Goal: Task Accomplishment & Management: Use online tool/utility

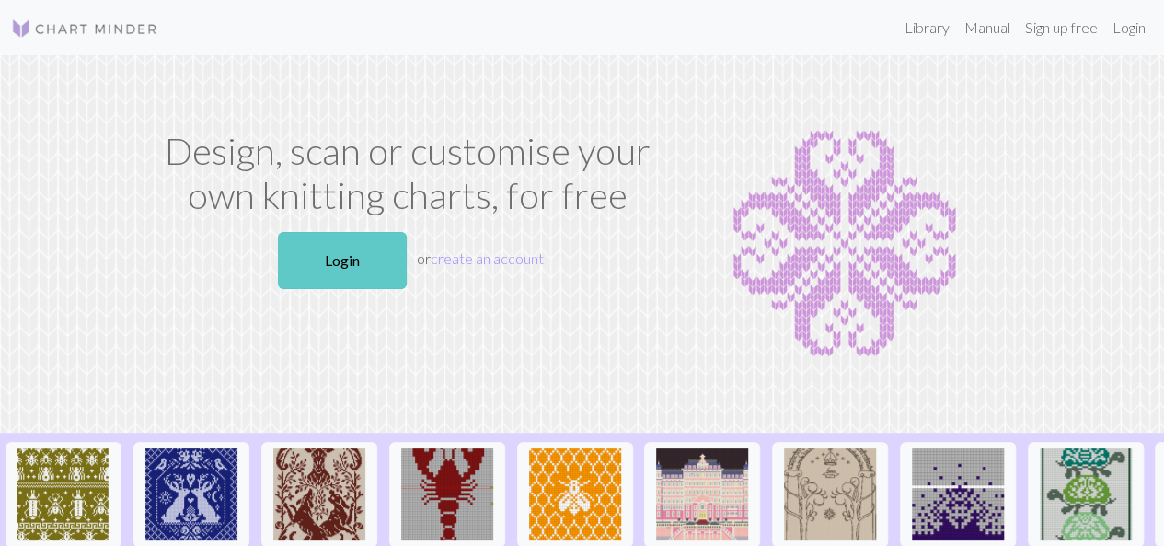
click at [354, 264] on link "Login" at bounding box center [342, 260] width 129 height 57
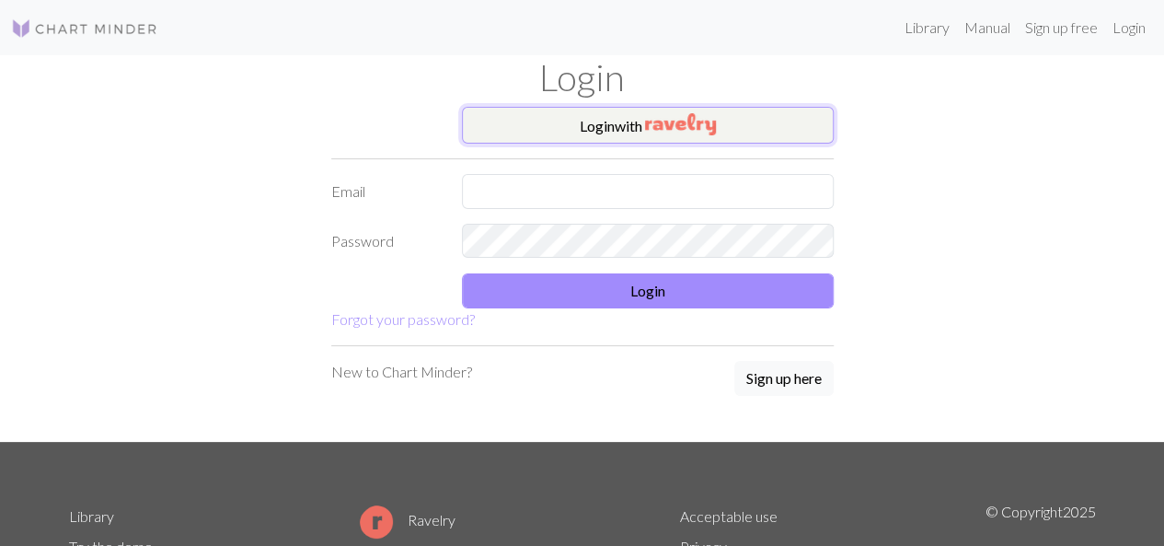
click at [622, 121] on button "Login with" at bounding box center [648, 125] width 372 height 37
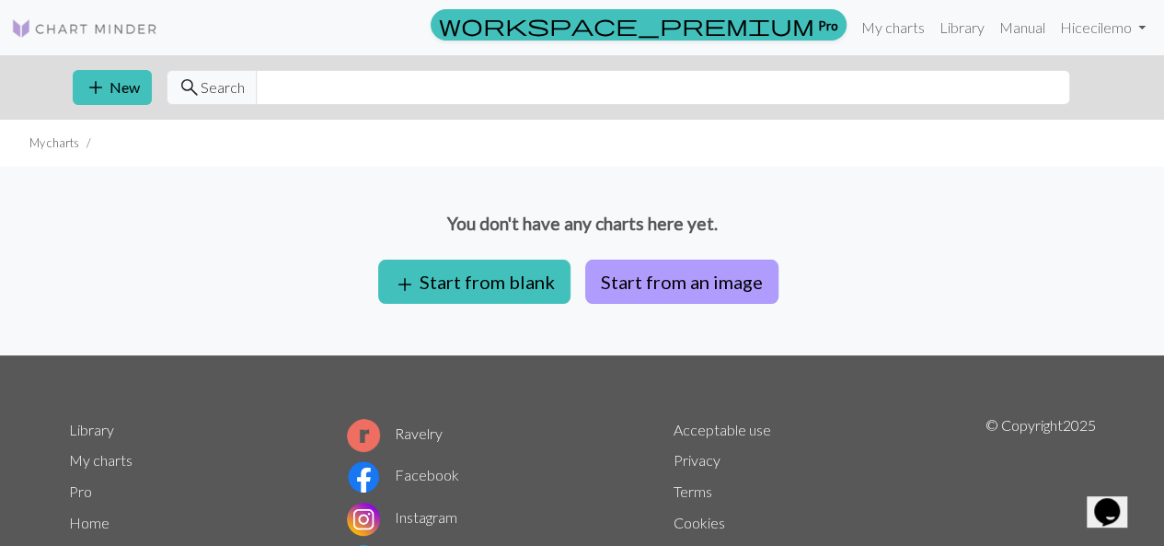
click at [644, 272] on button "Start from an image" at bounding box center [681, 282] width 193 height 44
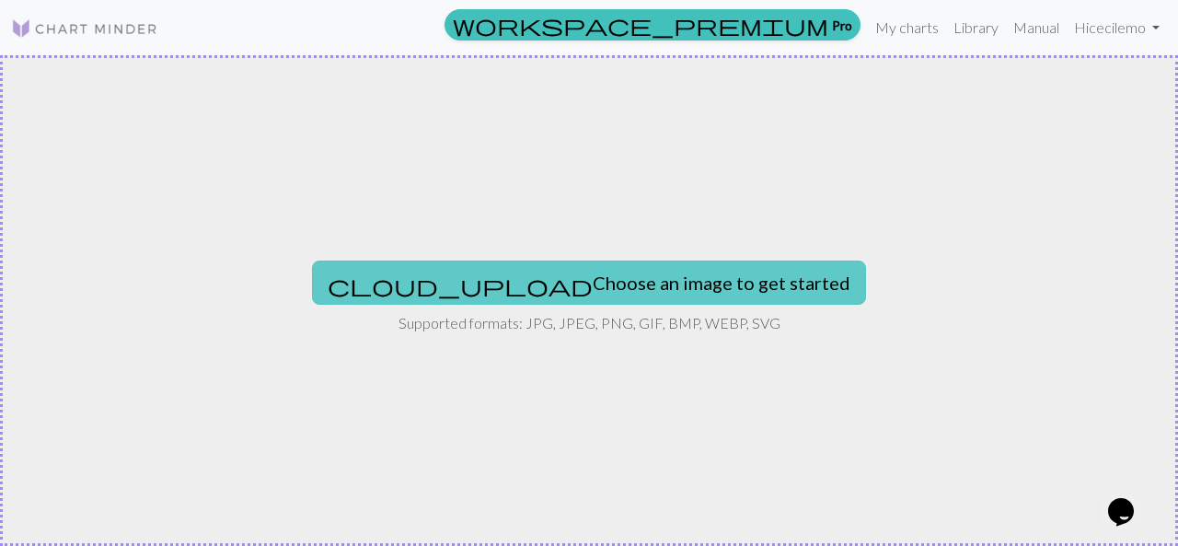
click at [502, 272] on button "cloud_upload Choose an image to get started" at bounding box center [589, 283] width 554 height 44
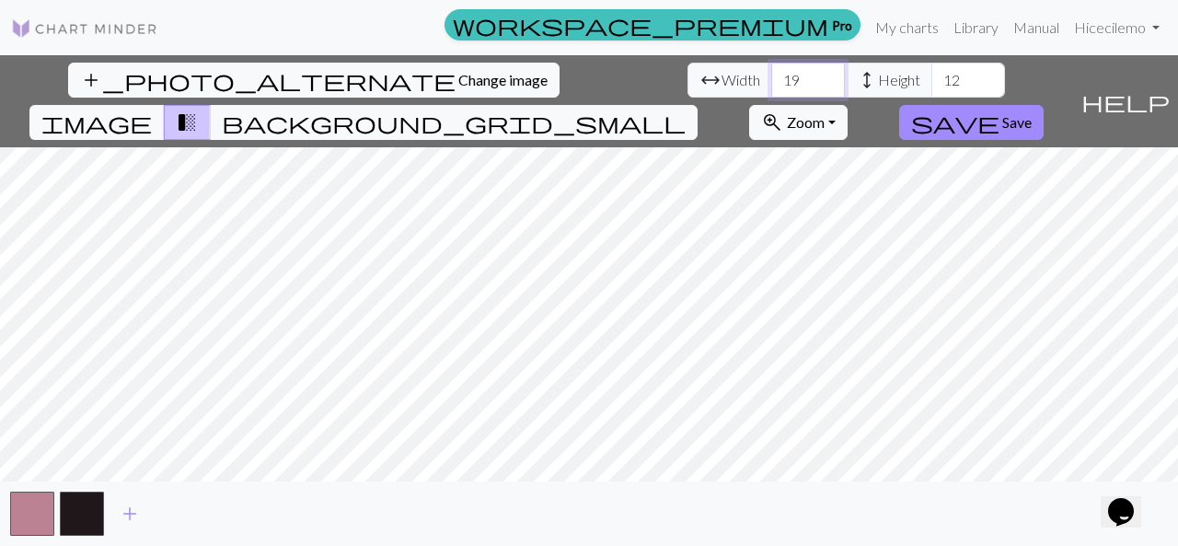
click at [771, 86] on input "19" at bounding box center [808, 80] width 74 height 35
click at [771, 86] on input "18" at bounding box center [808, 80] width 74 height 35
click at [771, 86] on input "17" at bounding box center [808, 80] width 74 height 35
click at [771, 81] on input "17" at bounding box center [808, 80] width 74 height 35
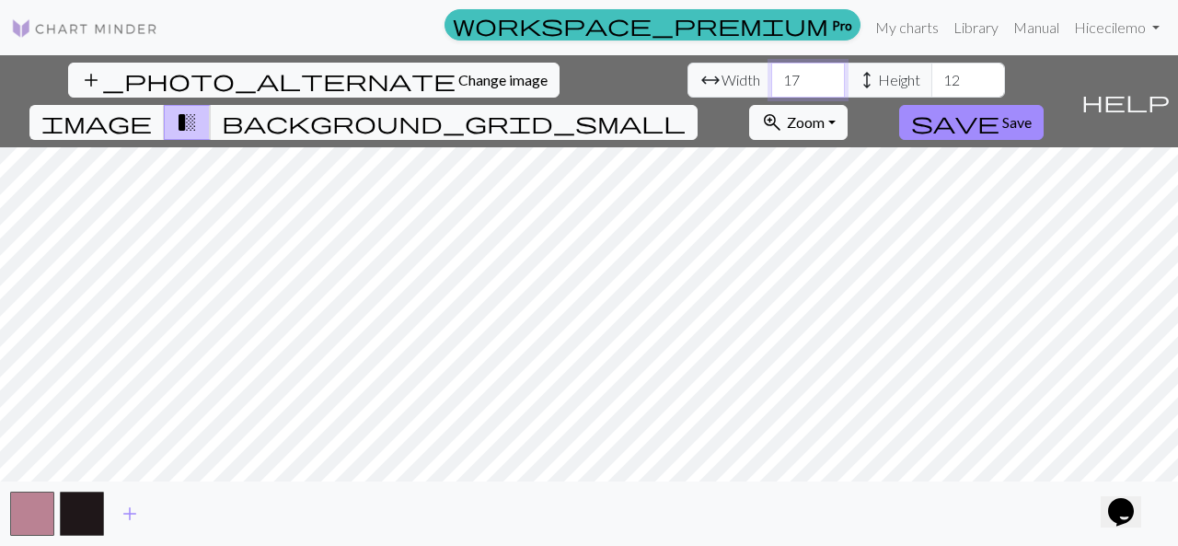
click at [771, 81] on input "17" at bounding box center [808, 80] width 74 height 35
type input "84"
click at [932, 83] on input "12" at bounding box center [969, 80] width 74 height 35
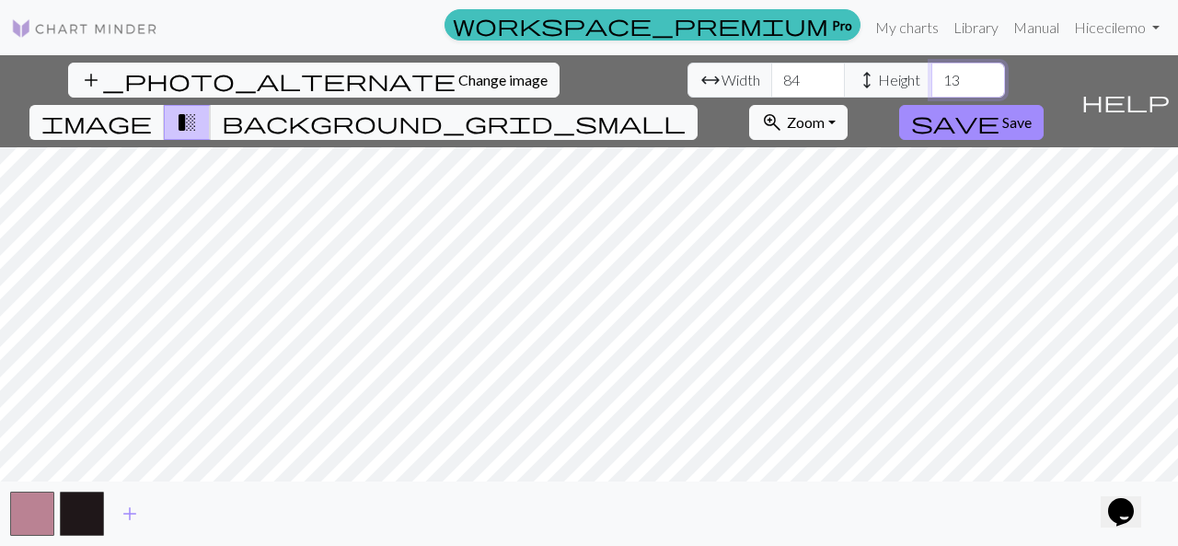
click at [932, 76] on input "13" at bounding box center [969, 80] width 74 height 35
click at [932, 82] on input "13" at bounding box center [969, 80] width 74 height 35
type input "45"
click at [686, 110] on span "background_grid_small" at bounding box center [454, 123] width 464 height 26
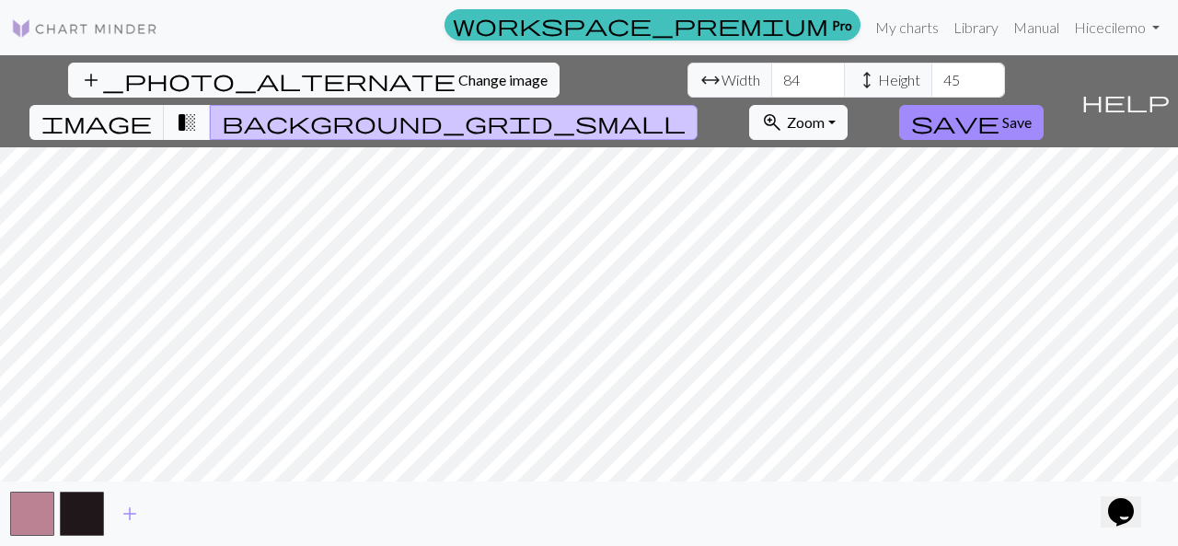
click at [198, 110] on span "transition_fade" at bounding box center [187, 123] width 22 height 26
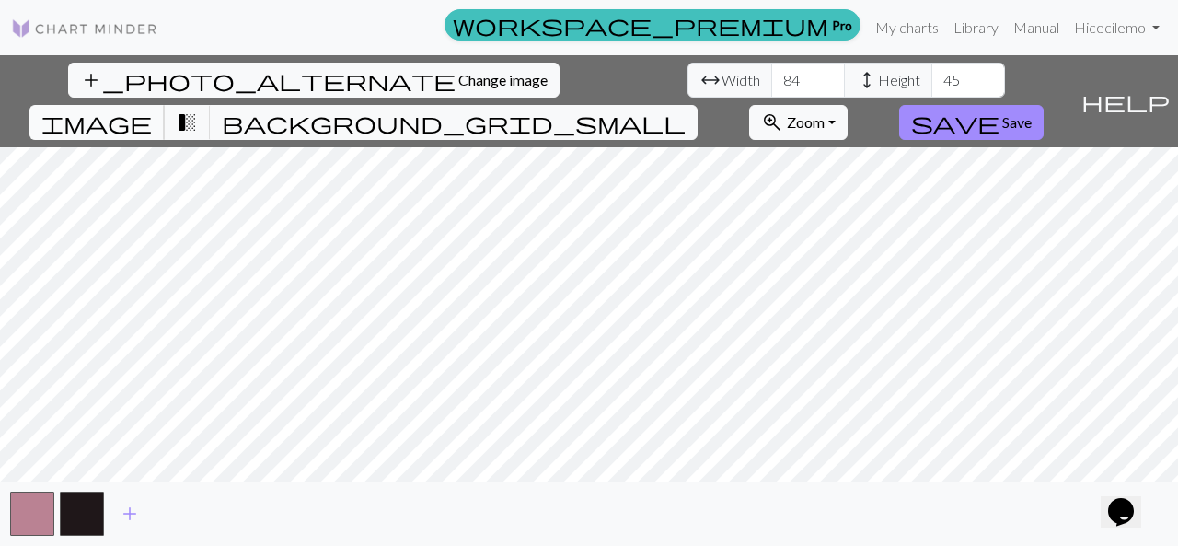
click at [152, 110] on span "image" at bounding box center [96, 123] width 110 height 26
click at [198, 110] on span "transition_fade" at bounding box center [187, 123] width 22 height 26
click at [686, 110] on span "background_grid_small" at bounding box center [454, 123] width 464 height 26
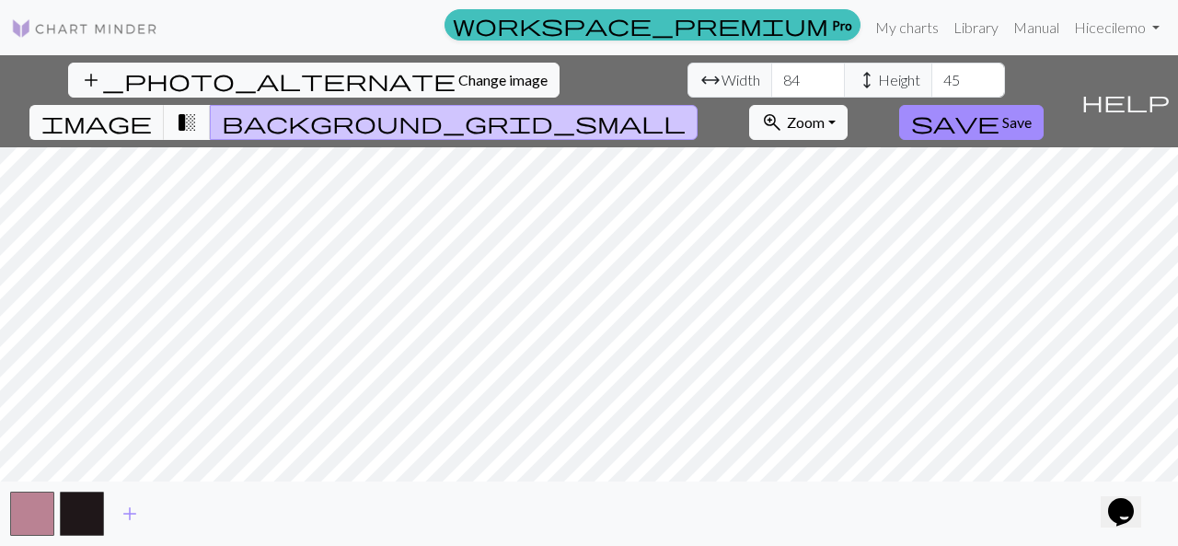
click at [198, 110] on span "transition_fade" at bounding box center [187, 123] width 22 height 26
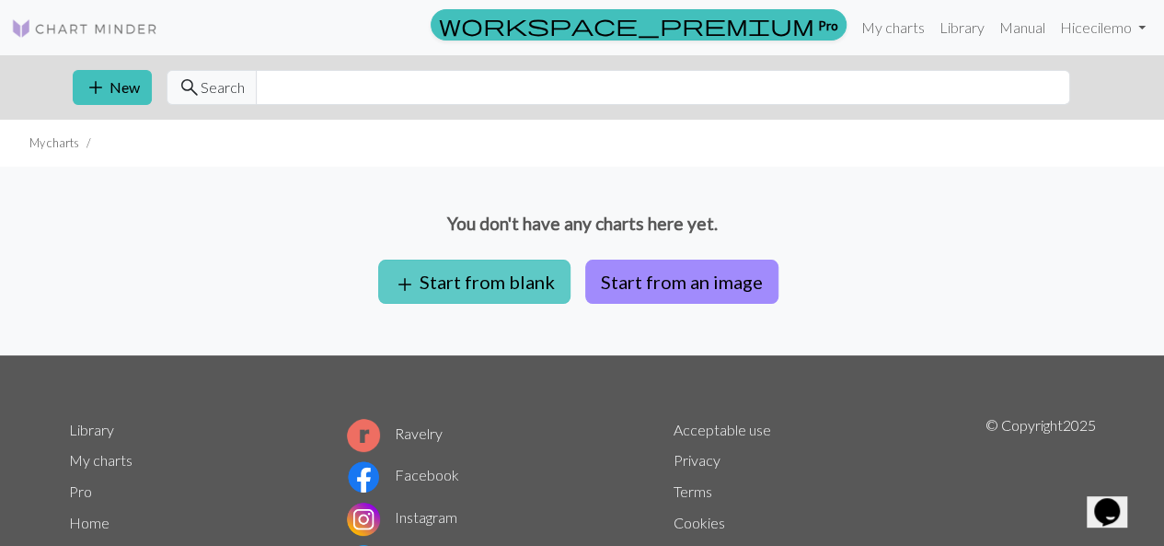
click at [508, 284] on button "add Start from blank" at bounding box center [474, 282] width 192 height 44
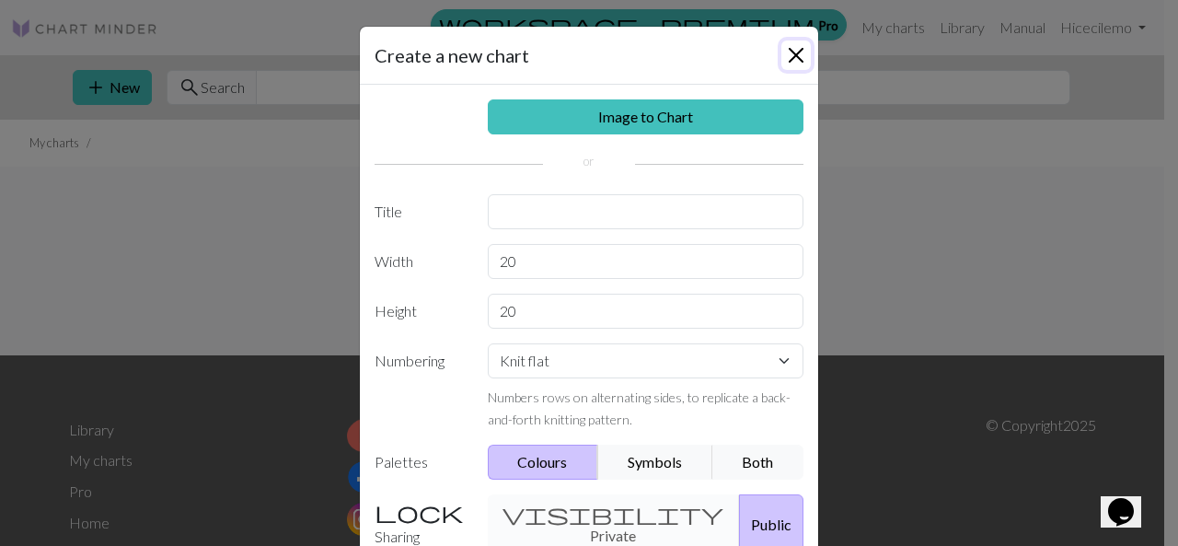
click at [790, 61] on button "Close" at bounding box center [796, 55] width 29 height 29
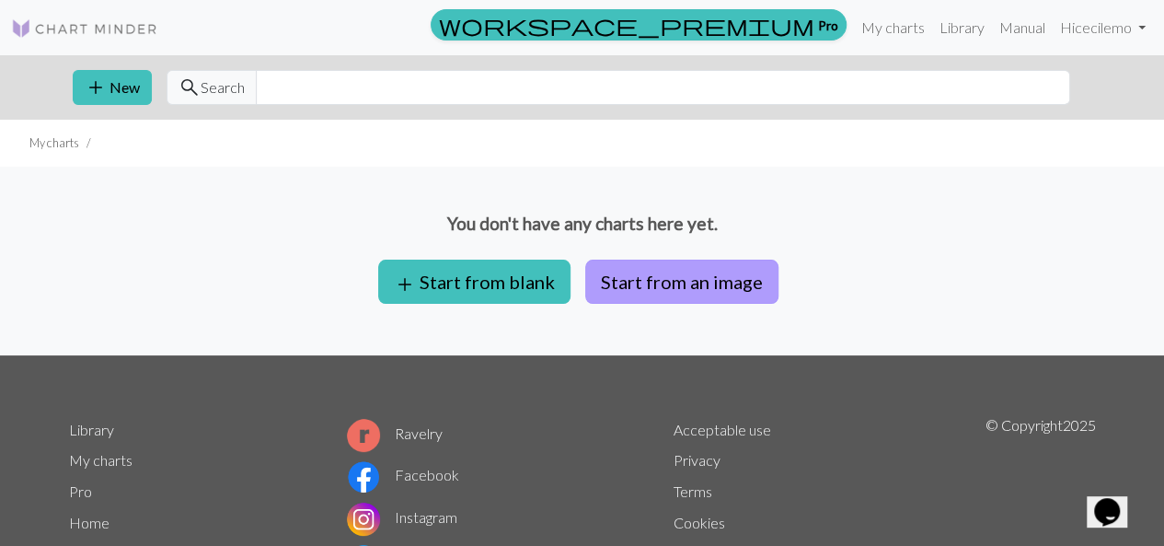
click at [671, 286] on button "Start from an image" at bounding box center [681, 282] width 193 height 44
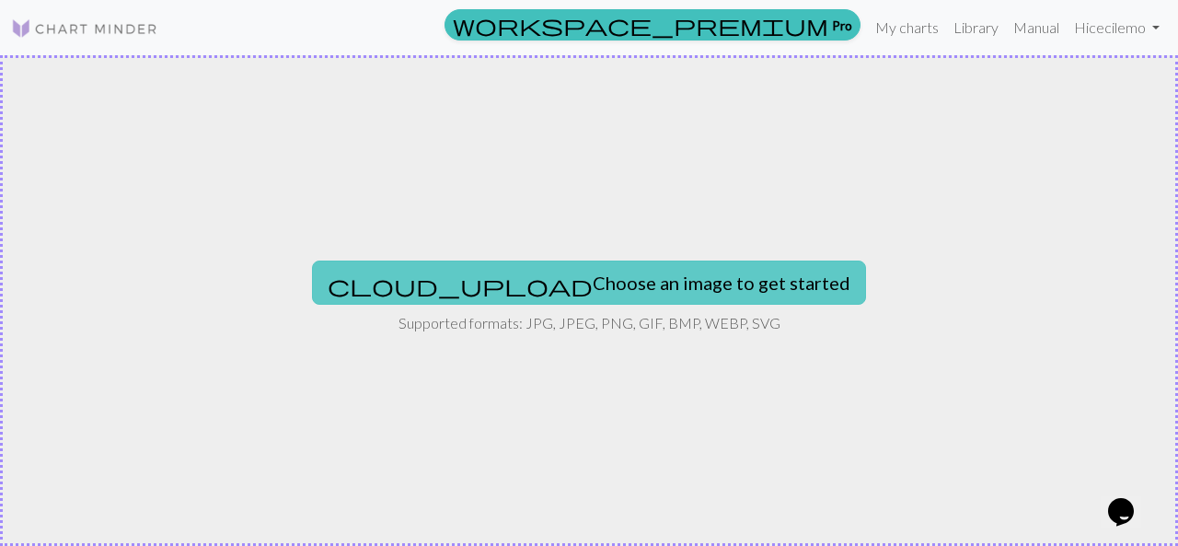
click at [596, 279] on button "cloud_upload Choose an image to get started" at bounding box center [589, 283] width 554 height 44
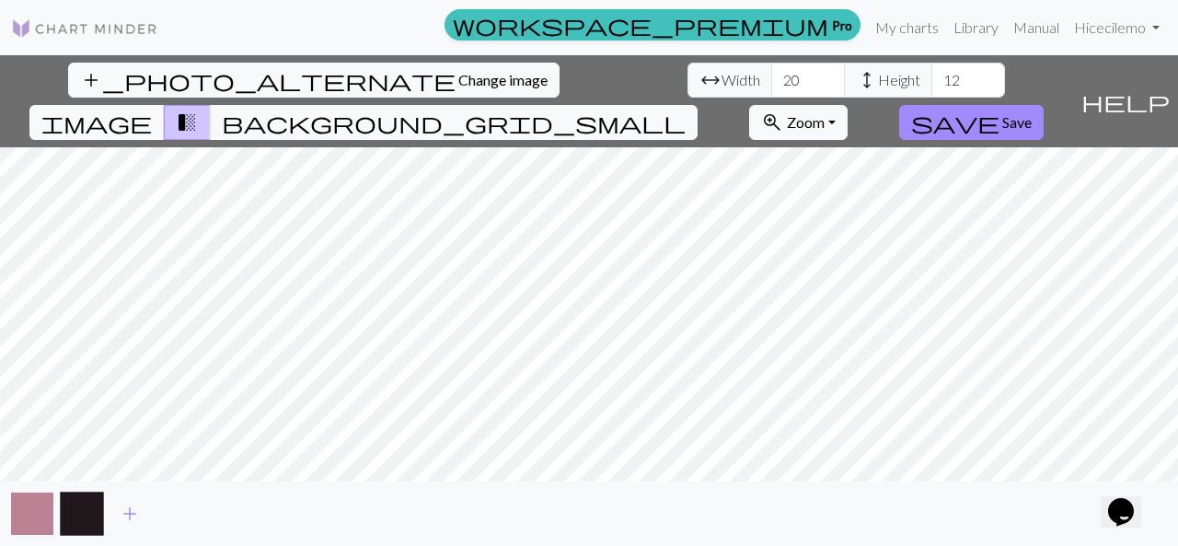
click at [33, 521] on button "button" at bounding box center [32, 514] width 44 height 44
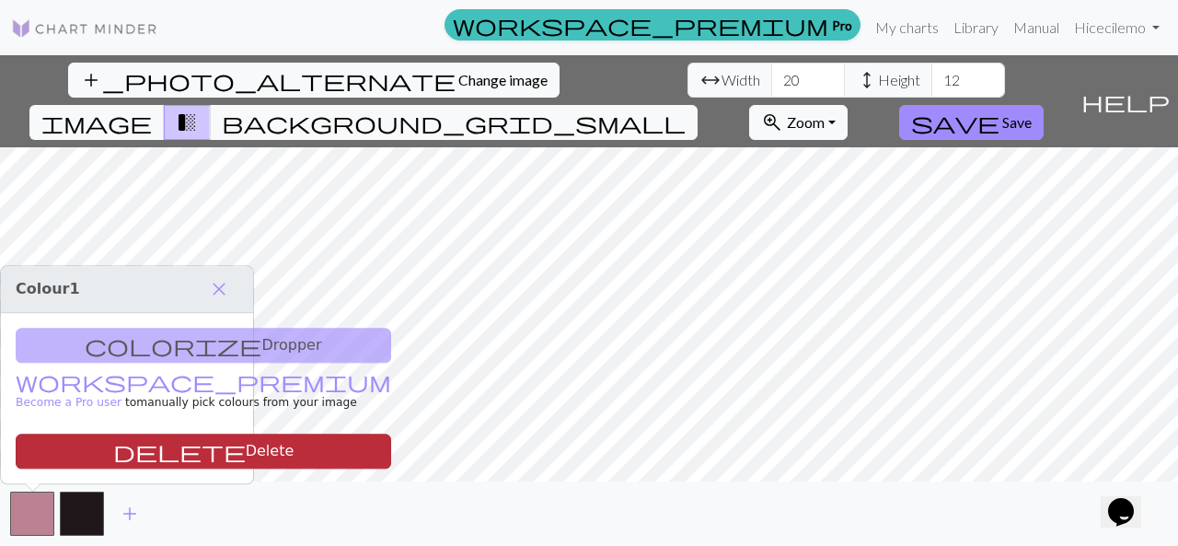
click at [120, 456] on button "delete Delete" at bounding box center [204, 451] width 376 height 35
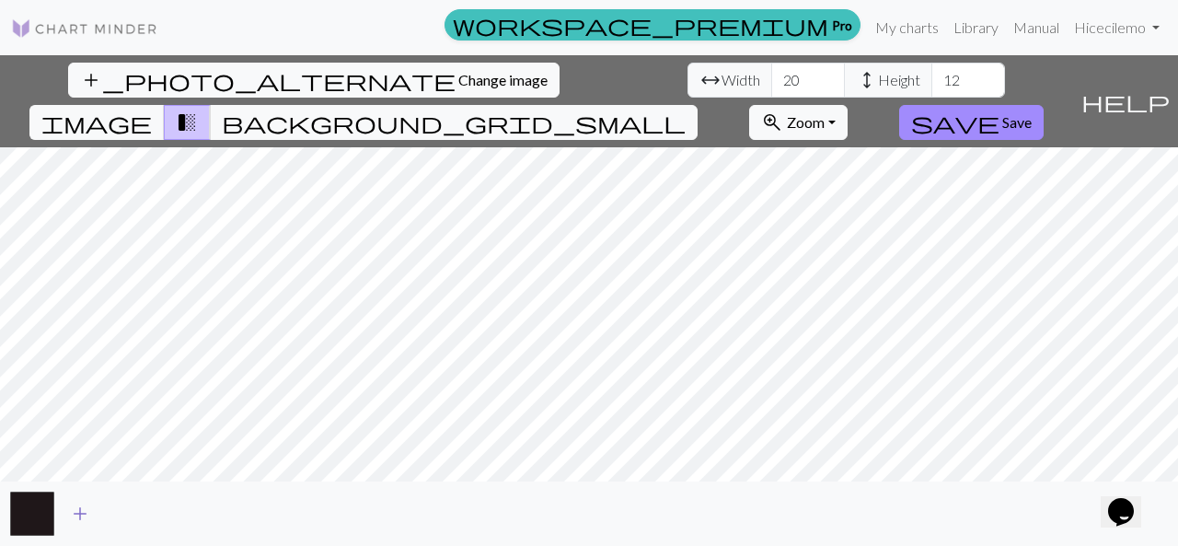
click at [79, 513] on span "add" at bounding box center [80, 514] width 22 height 26
click at [771, 82] on input "20" at bounding box center [808, 80] width 74 height 35
type input "84"
click at [932, 88] on input "12" at bounding box center [969, 80] width 74 height 35
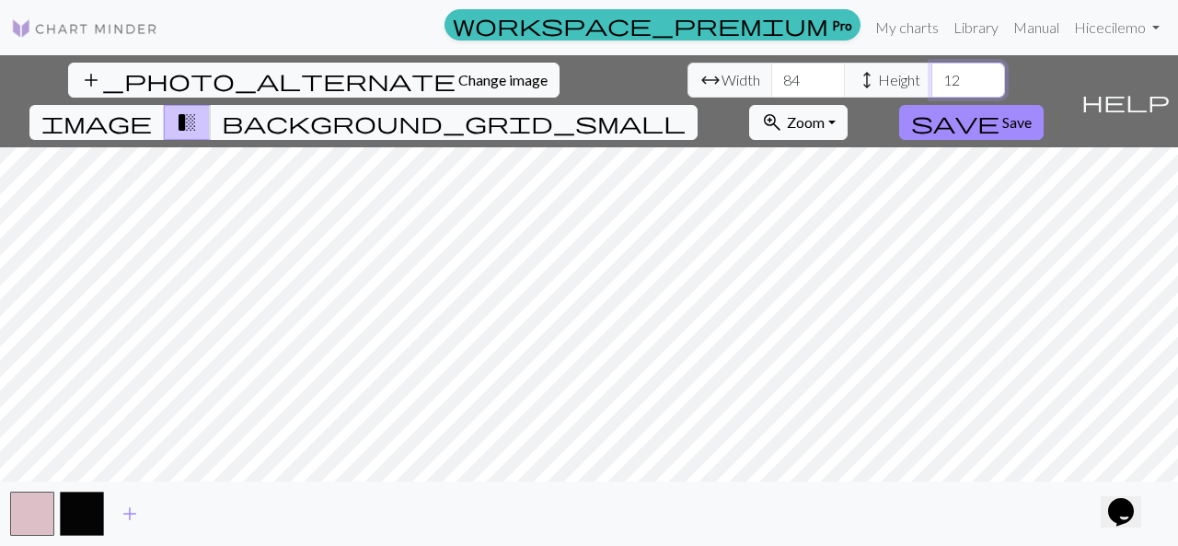
click at [932, 88] on input "12" at bounding box center [969, 80] width 74 height 35
type input "50"
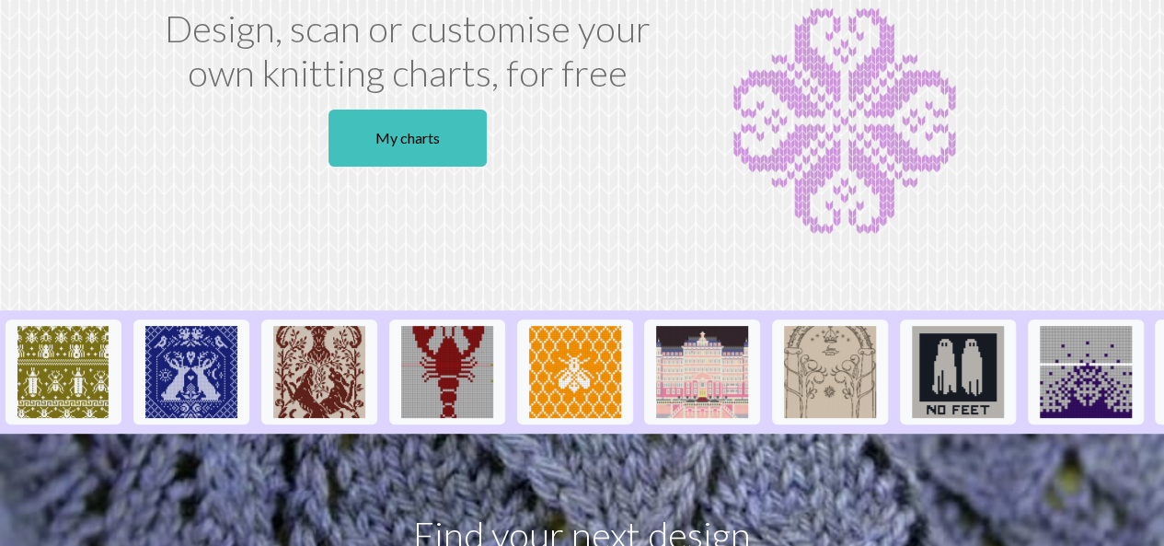
scroll to position [122, 0]
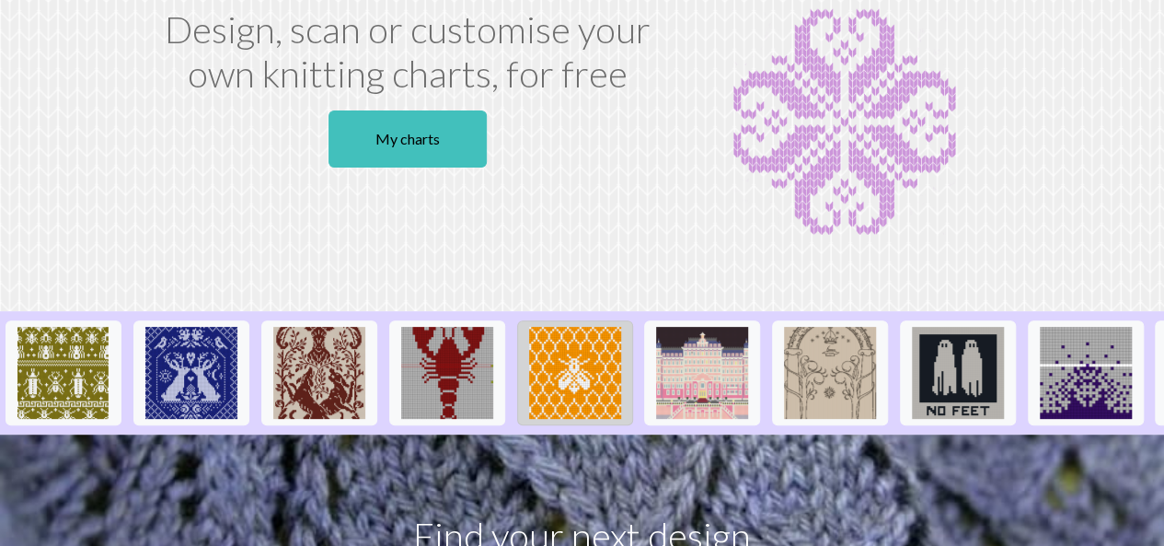
click at [558, 386] on img at bounding box center [575, 373] width 92 height 92
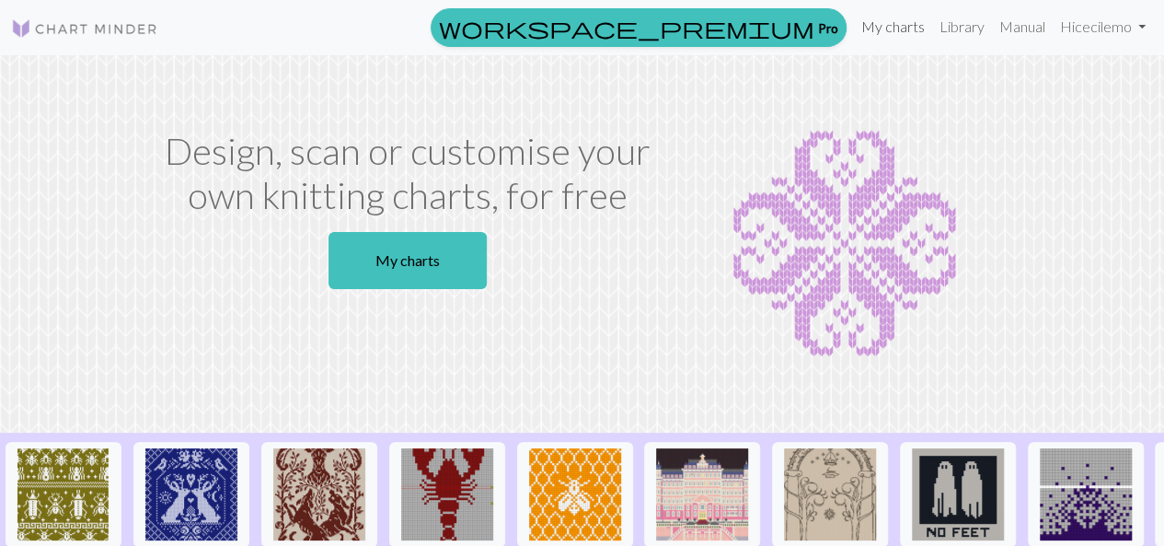
click at [900, 24] on link "My charts" at bounding box center [893, 26] width 78 height 37
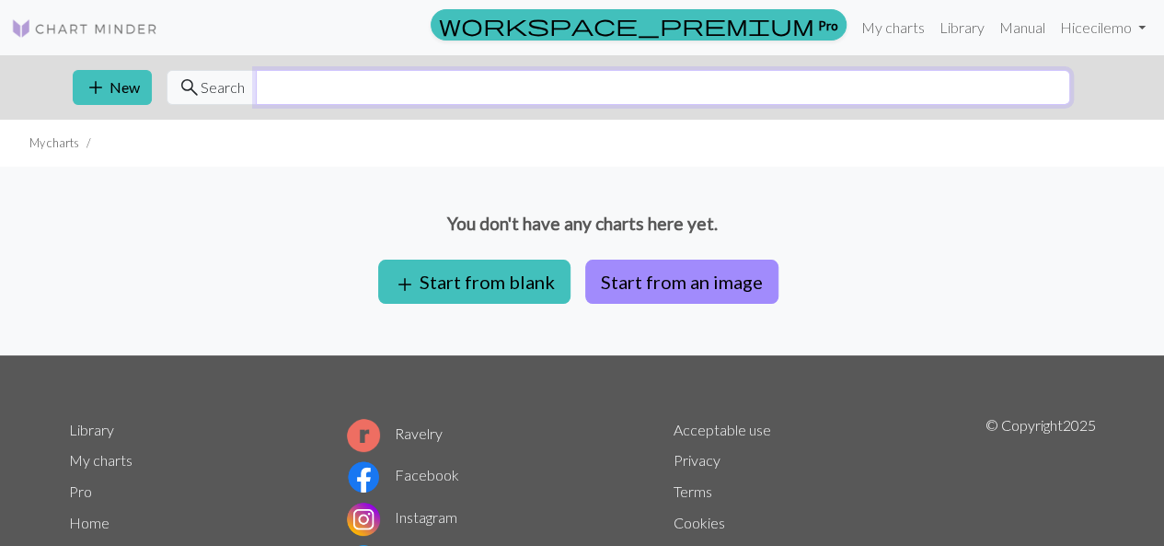
click at [331, 91] on input "text" at bounding box center [663, 87] width 815 height 35
click at [84, 14] on link at bounding box center [84, 27] width 147 height 33
click at [330, 95] on input "text" at bounding box center [663, 87] width 815 height 35
type input "GHOST"
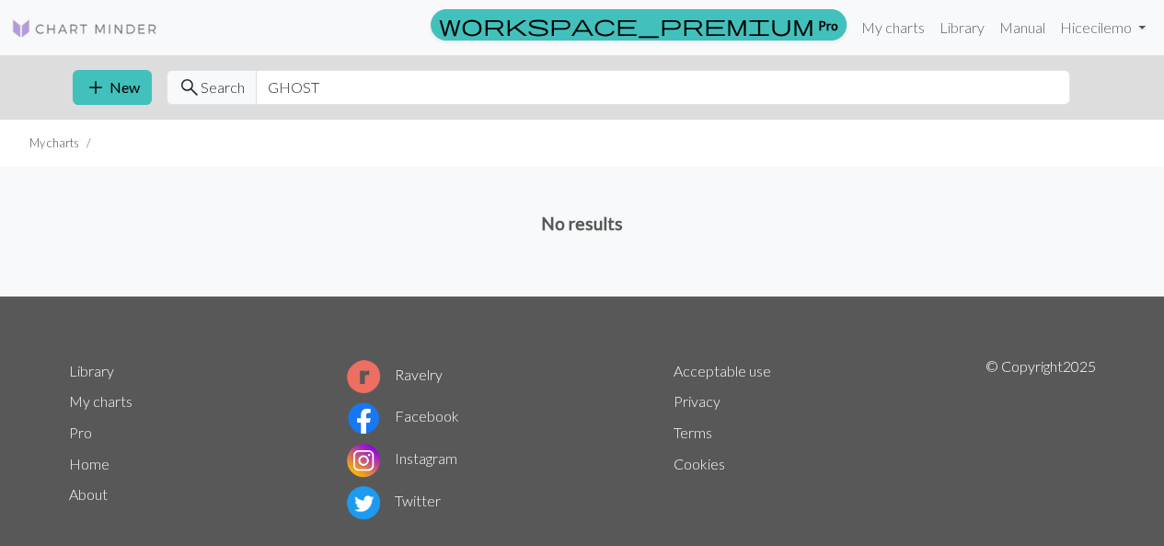
click at [110, 29] on img at bounding box center [84, 28] width 147 height 22
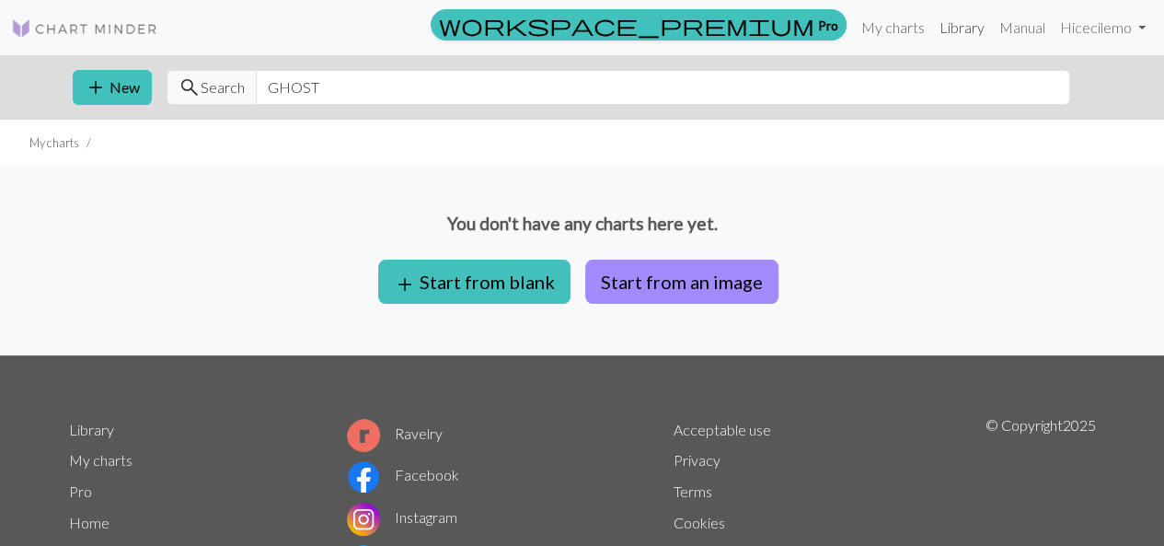
click at [959, 27] on link "Library" at bounding box center [963, 27] width 60 height 37
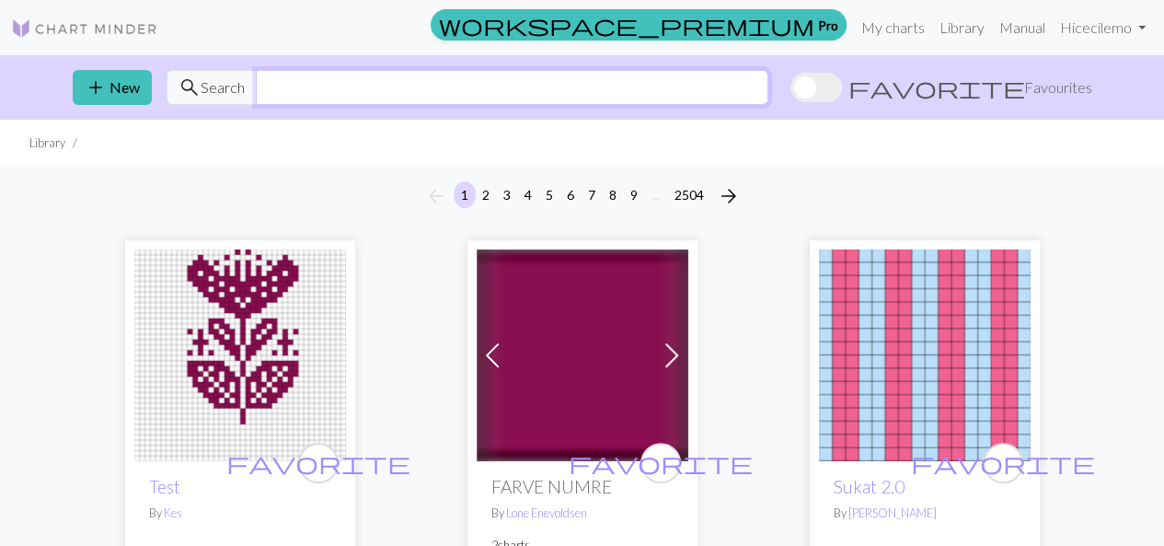
click at [282, 78] on input "text" at bounding box center [512, 87] width 513 height 35
type input "GHOST"
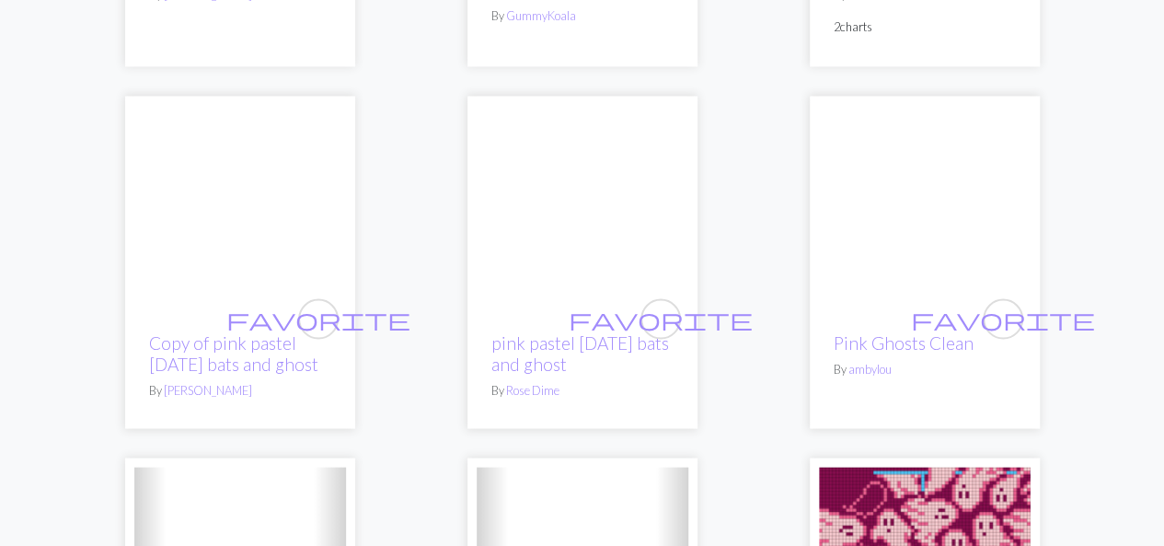
scroll to position [5016, 0]
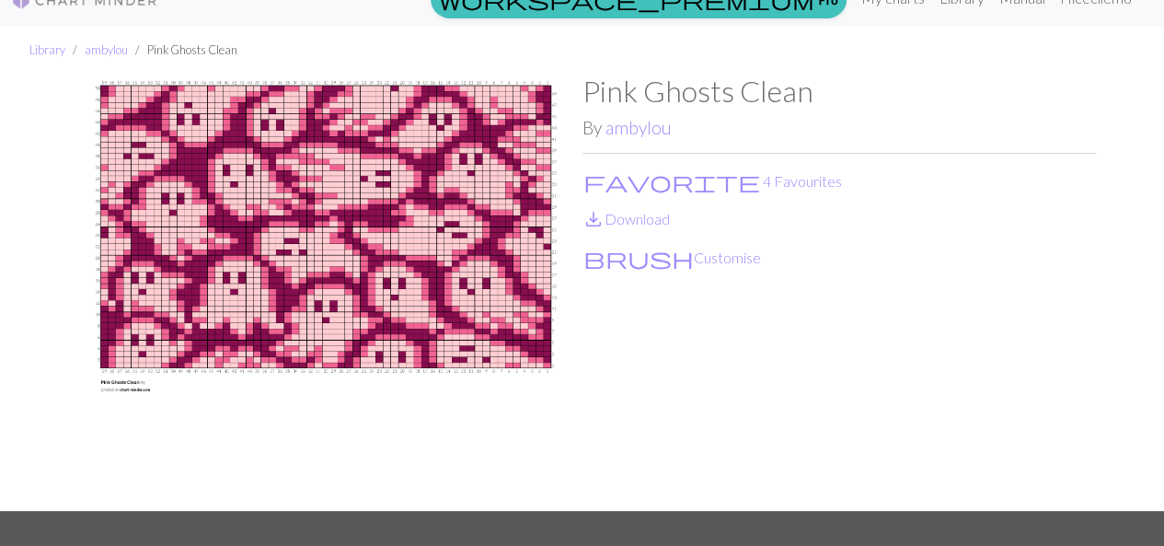
scroll to position [29, 0]
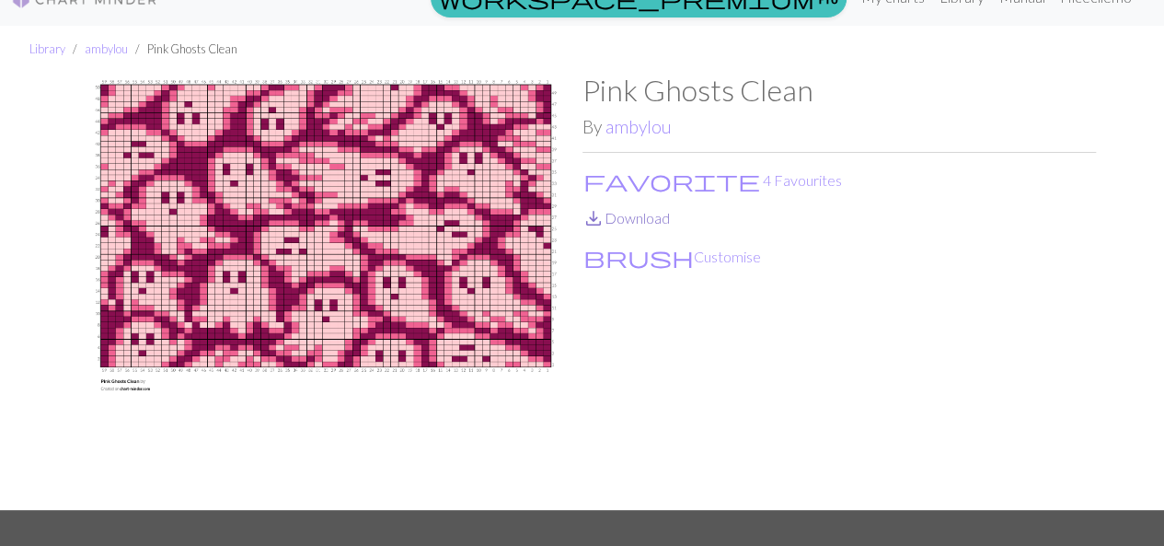
click at [640, 221] on link "save_alt Download" at bounding box center [626, 217] width 87 height 17
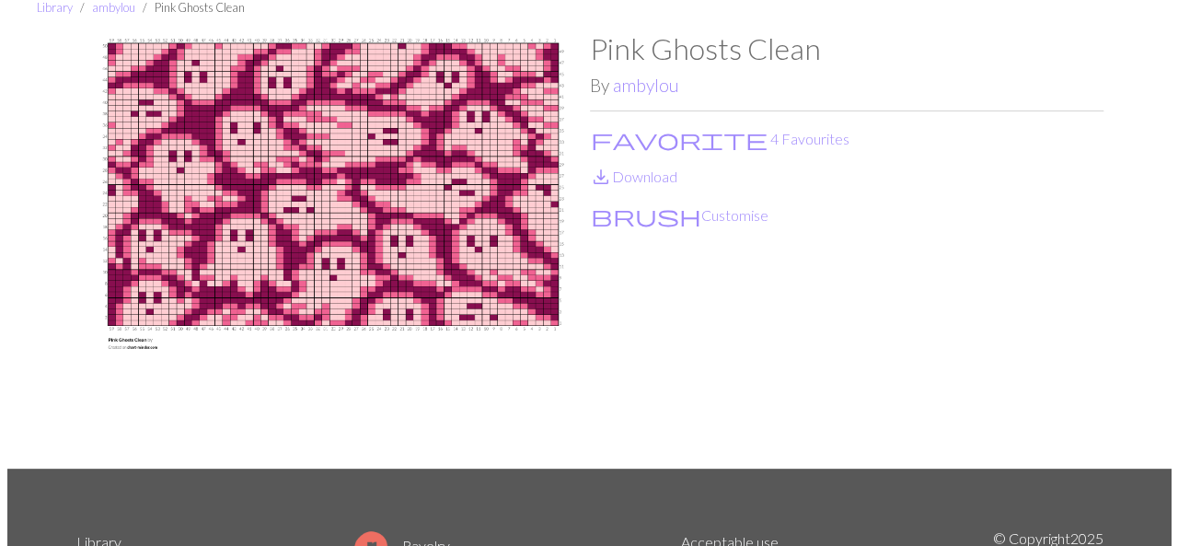
scroll to position [0, 0]
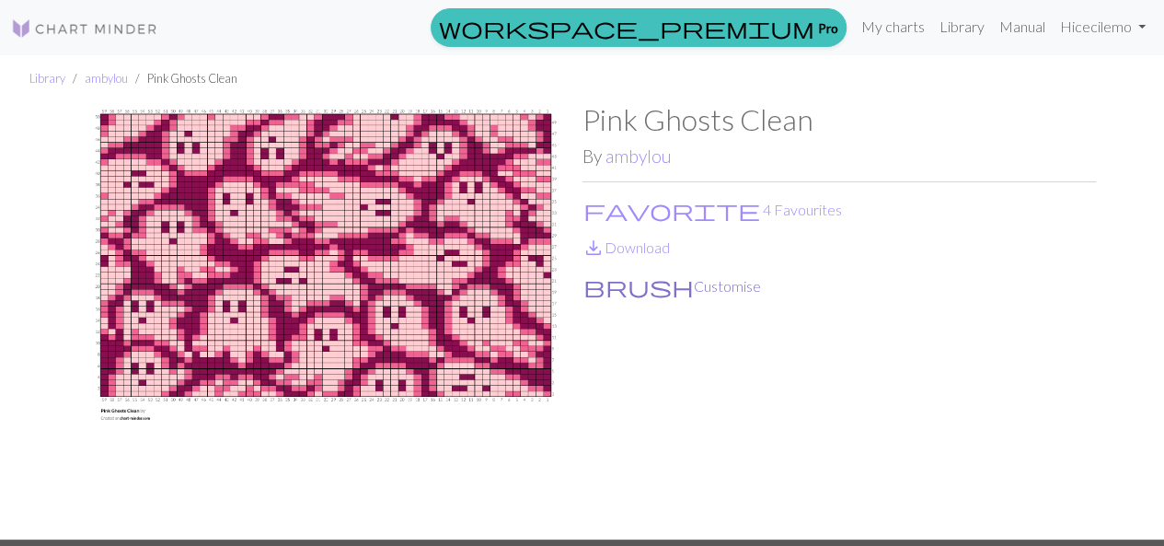
click at [608, 283] on button "brush Customise" at bounding box center [673, 286] width 180 height 24
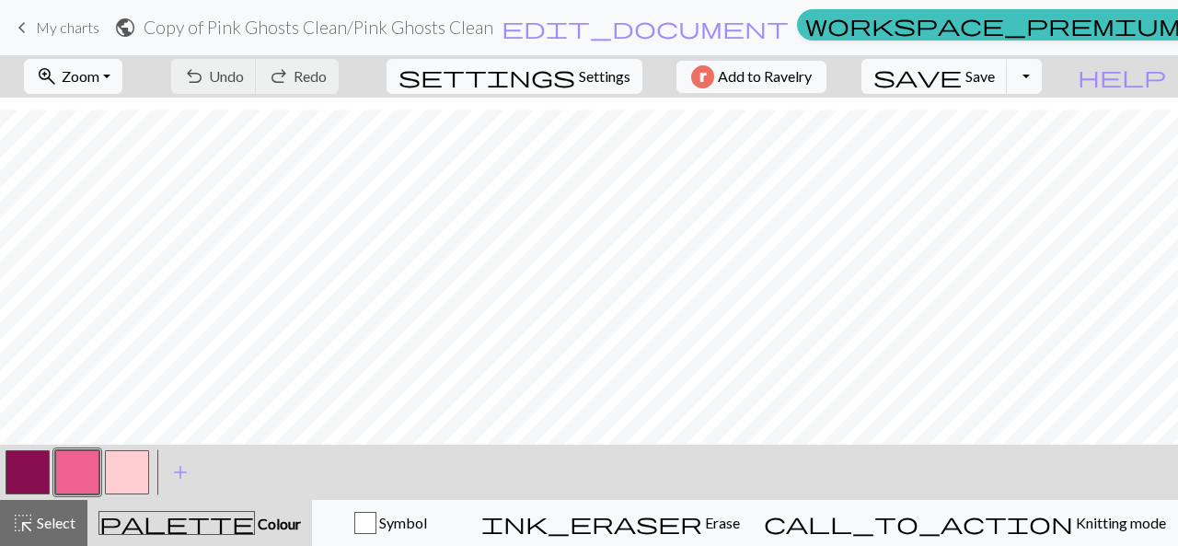
scroll to position [324, 0]
click at [78, 478] on button "button" at bounding box center [77, 472] width 44 height 44
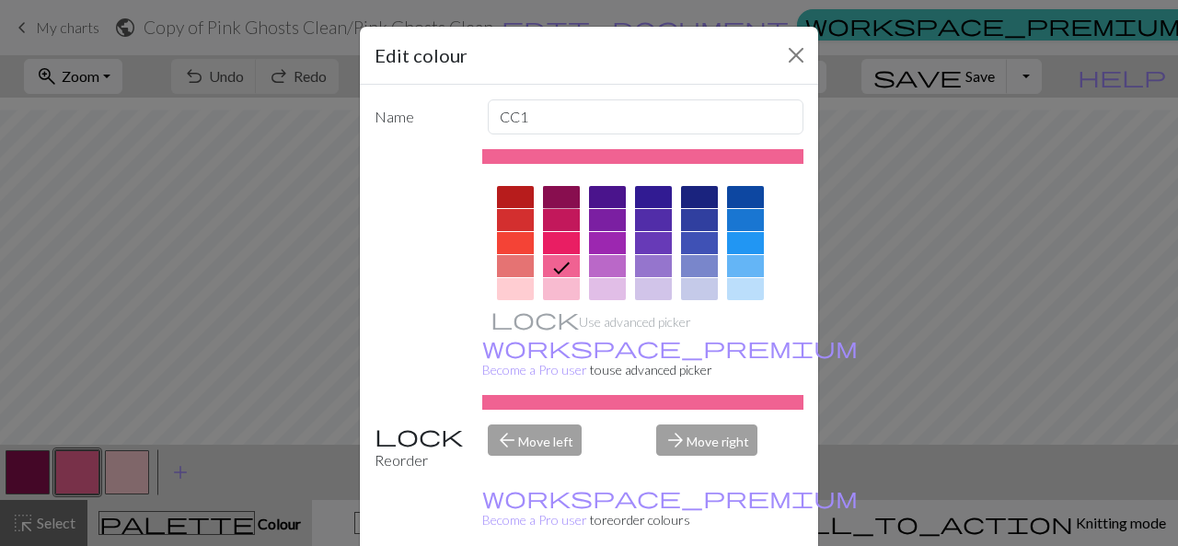
click at [556, 194] on div at bounding box center [561, 197] width 37 height 22
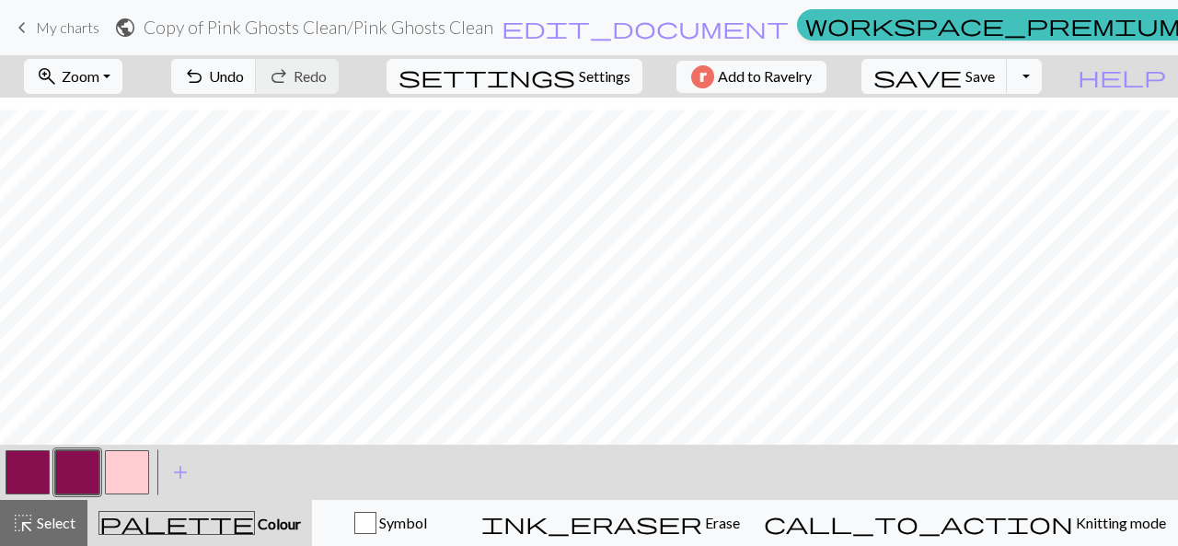
click at [128, 454] on button "button" at bounding box center [127, 472] width 44 height 44
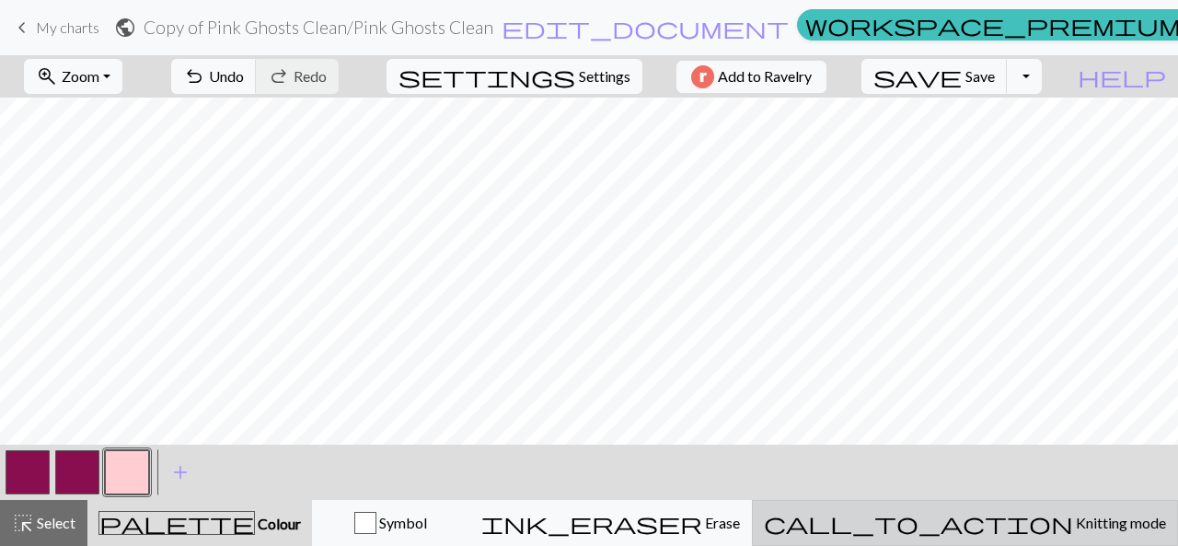
click at [1073, 526] on span "Knitting mode" at bounding box center [1119, 522] width 93 height 17
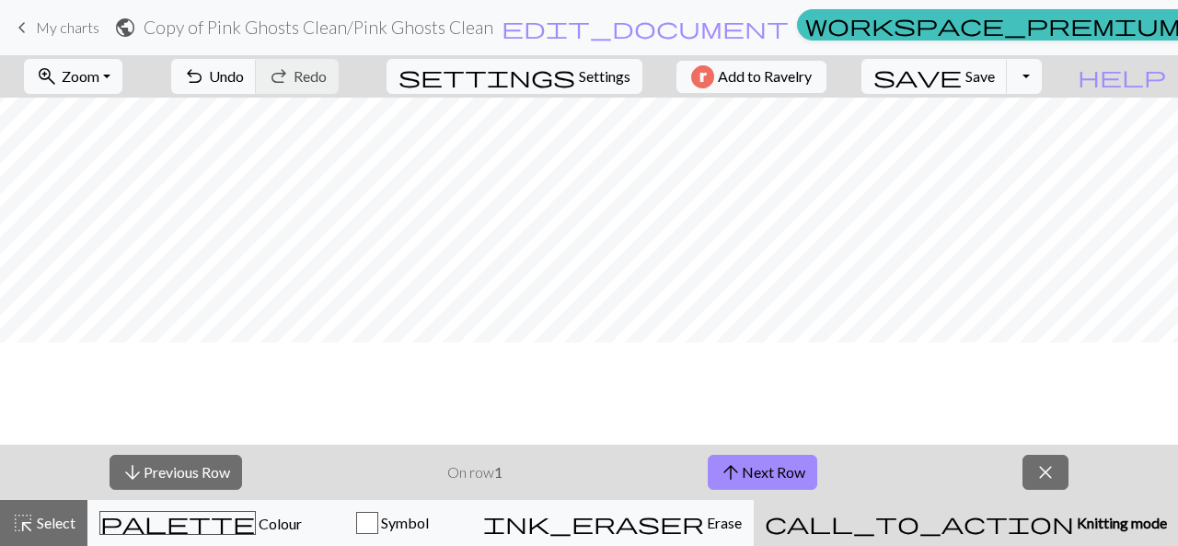
scroll to position [0, 0]
click at [459, 527] on div "Symbol" at bounding box center [392, 523] width 133 height 22
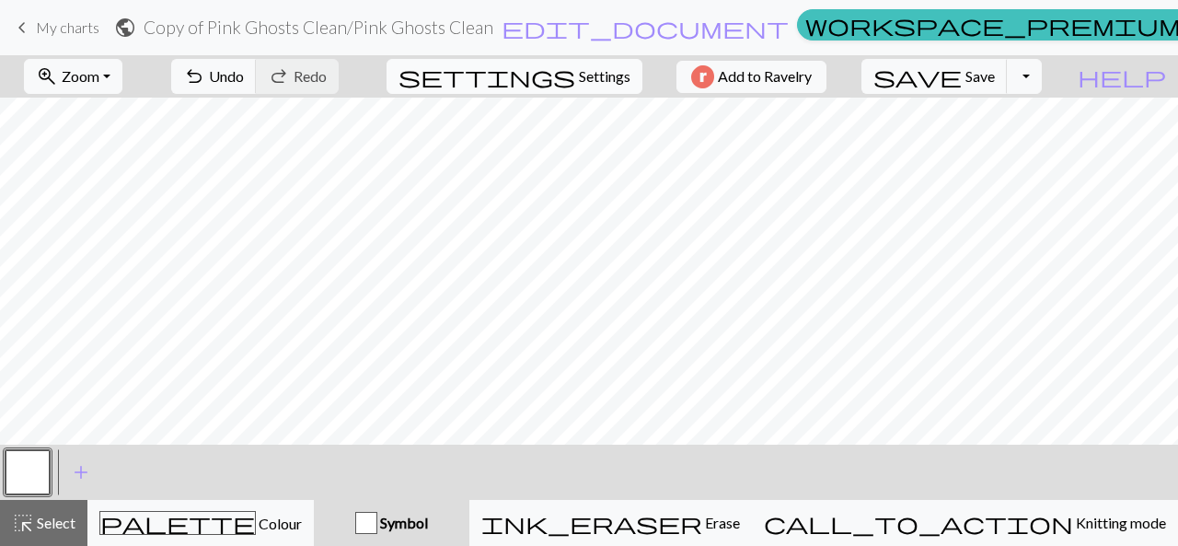
click at [540, 83] on button "settings Settings" at bounding box center [515, 76] width 256 height 35
select select "aran"
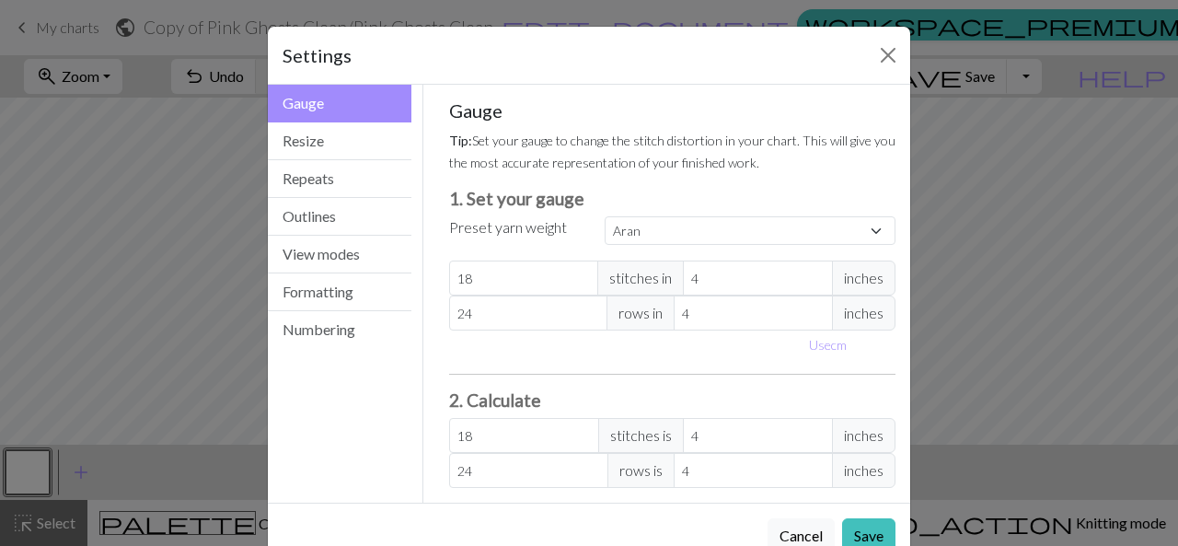
scroll to position [43, 0]
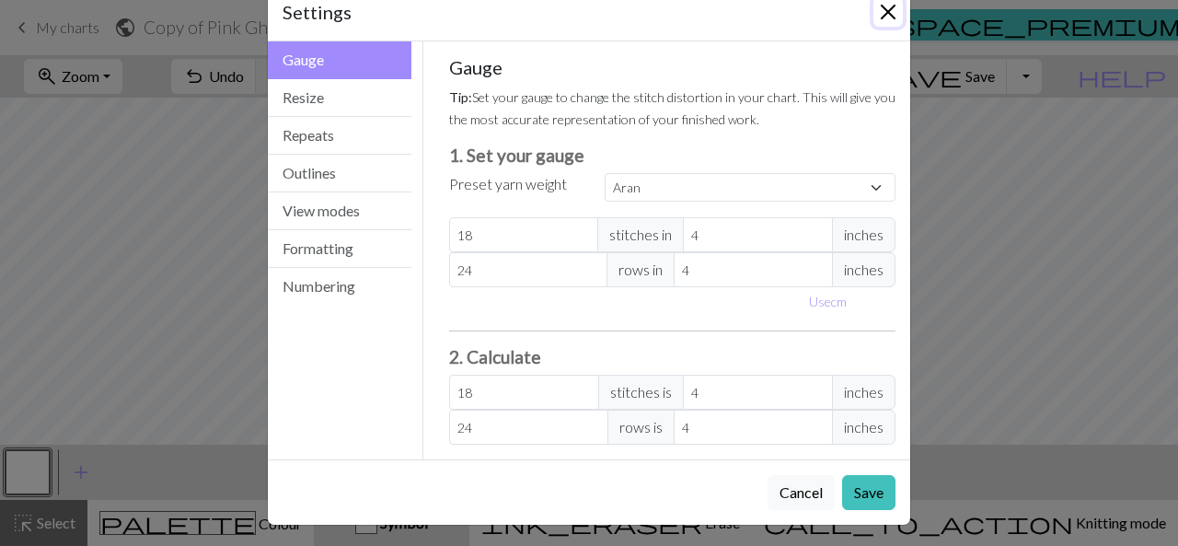
click at [884, 17] on button "Close" at bounding box center [888, 11] width 29 height 29
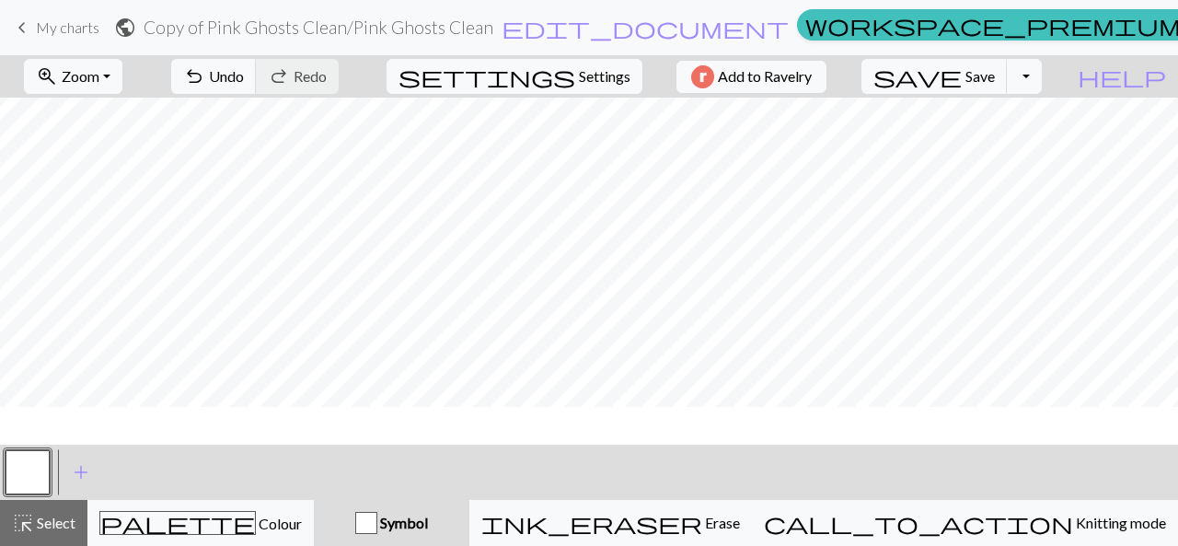
scroll to position [0, 0]
click at [75, 469] on span "add" at bounding box center [81, 472] width 22 height 26
click at [18, 469] on button "button" at bounding box center [28, 472] width 44 height 44
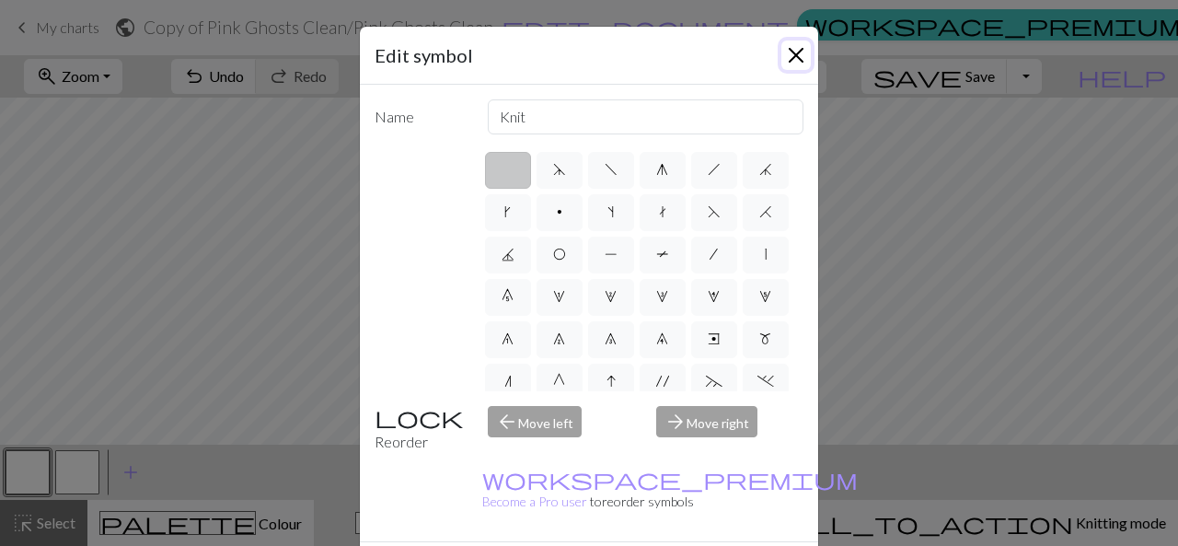
click at [782, 50] on button "Close" at bounding box center [796, 55] width 29 height 29
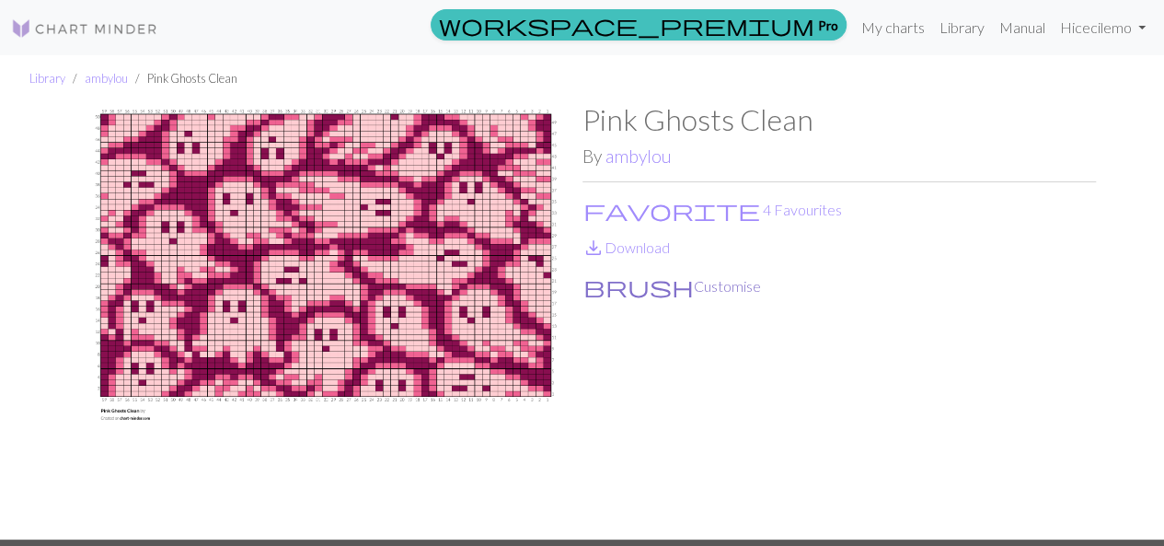
click at [624, 286] on button "brush Customise" at bounding box center [673, 286] width 180 height 24
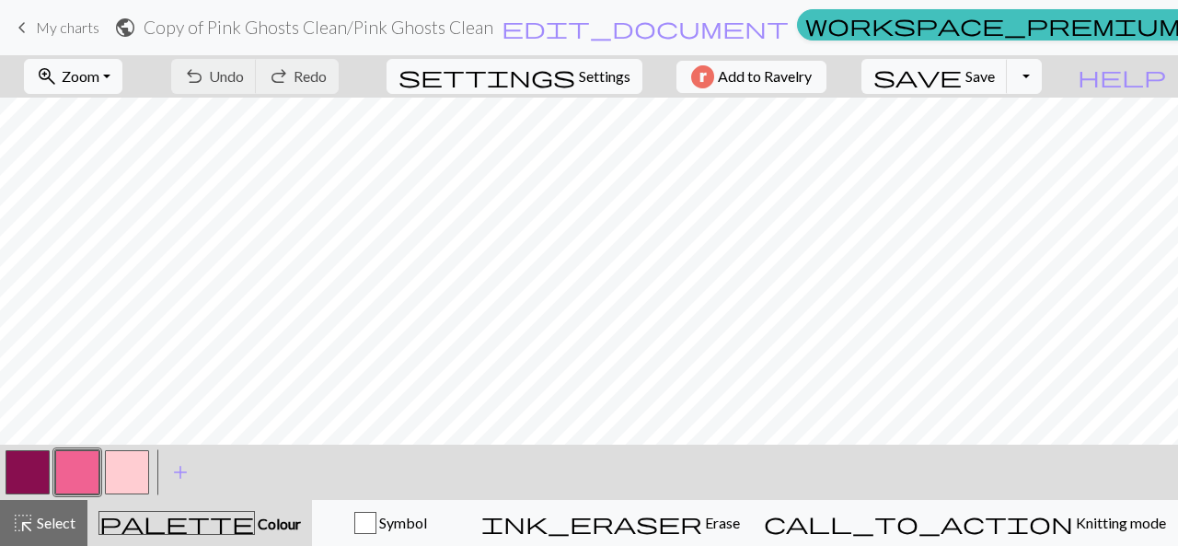
click at [57, 476] on button "button" at bounding box center [77, 472] width 44 height 44
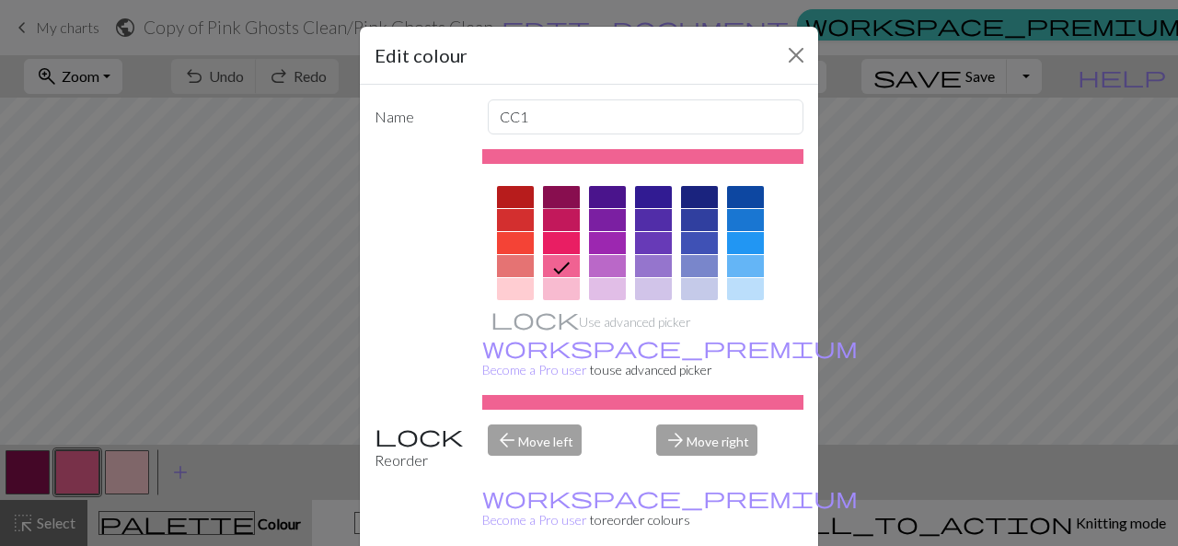
click at [549, 195] on div at bounding box center [561, 197] width 37 height 22
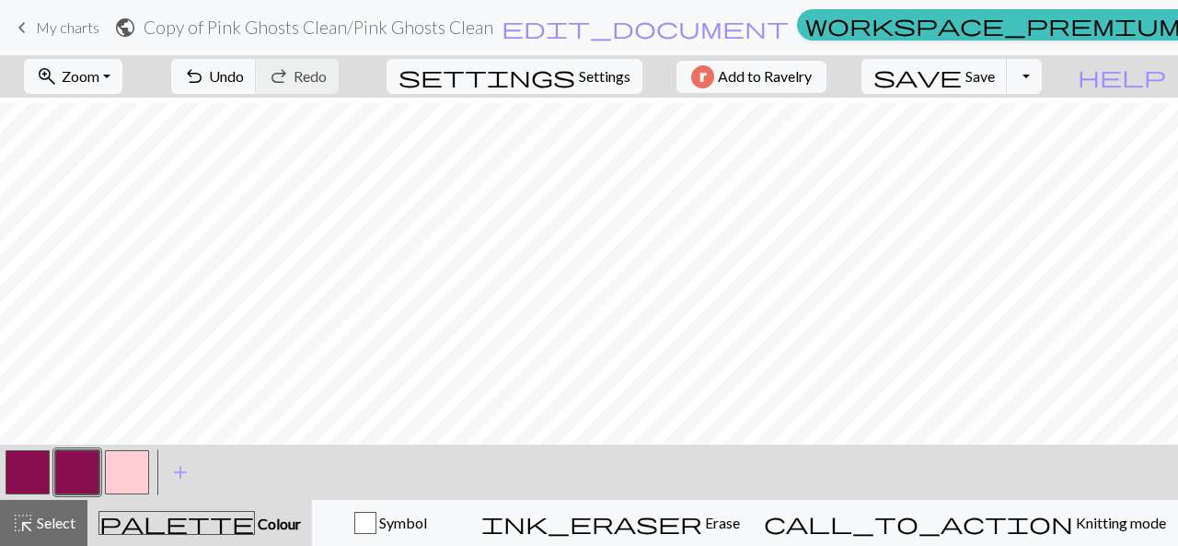
scroll to position [449, 0]
click at [125, 476] on button "button" at bounding box center [127, 472] width 44 height 44
click at [64, 456] on button "button" at bounding box center [77, 472] width 44 height 44
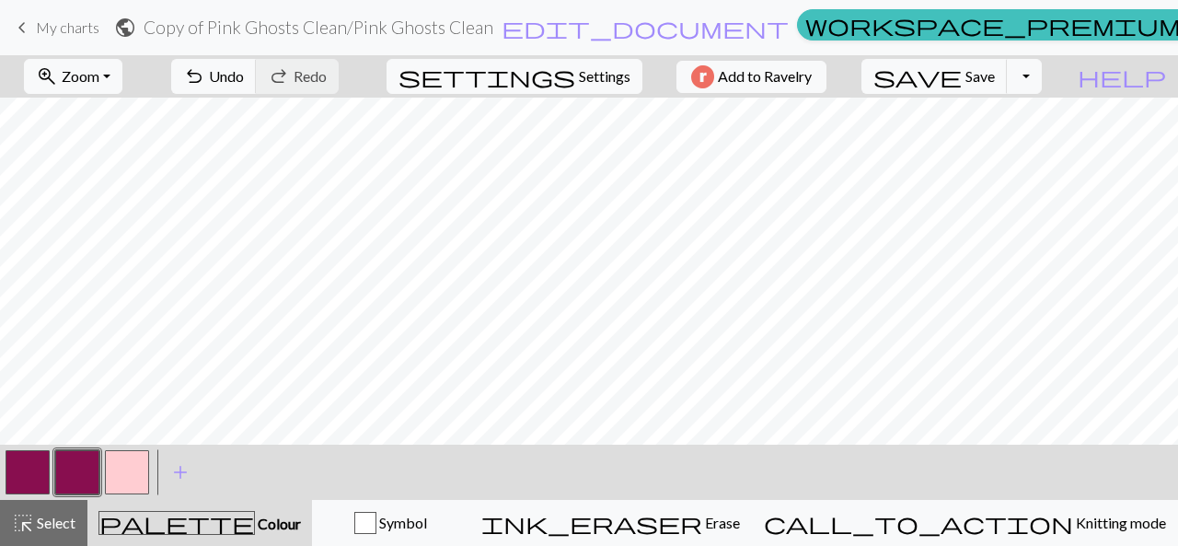
click at [128, 480] on button "button" at bounding box center [127, 472] width 44 height 44
click at [77, 477] on button "button" at bounding box center [77, 472] width 44 height 44
